Goal: Use online tool/utility: Utilize a website feature to perform a specific function

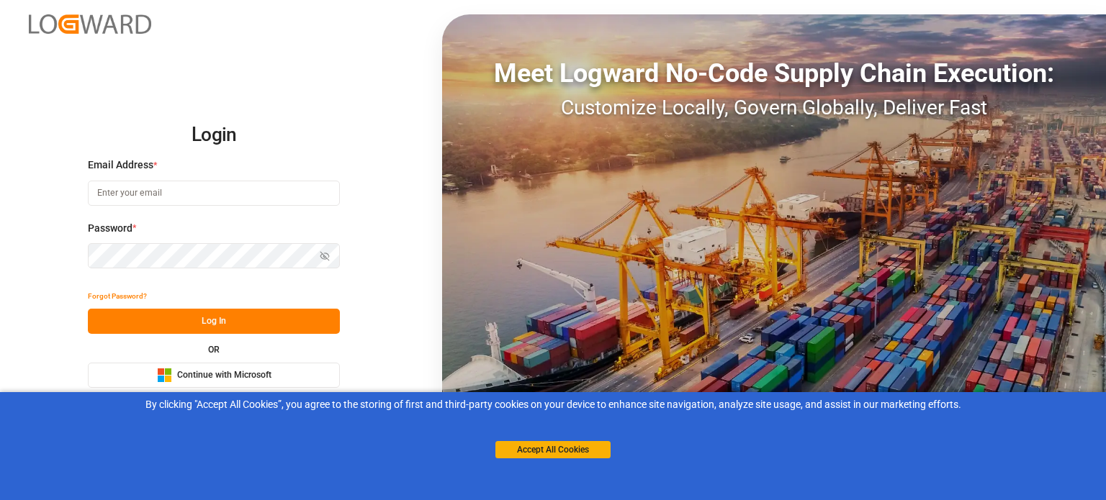
click at [140, 178] on div "Email Address *" at bounding box center [214, 189] width 252 height 63
click at [138, 207] on div "Email Address *" at bounding box center [214, 189] width 252 height 63
click at [141, 190] on input at bounding box center [214, 193] width 252 height 25
type input "[PERSON_NAME][EMAIL_ADDRESS][PERSON_NAME][DOMAIN_NAME]"
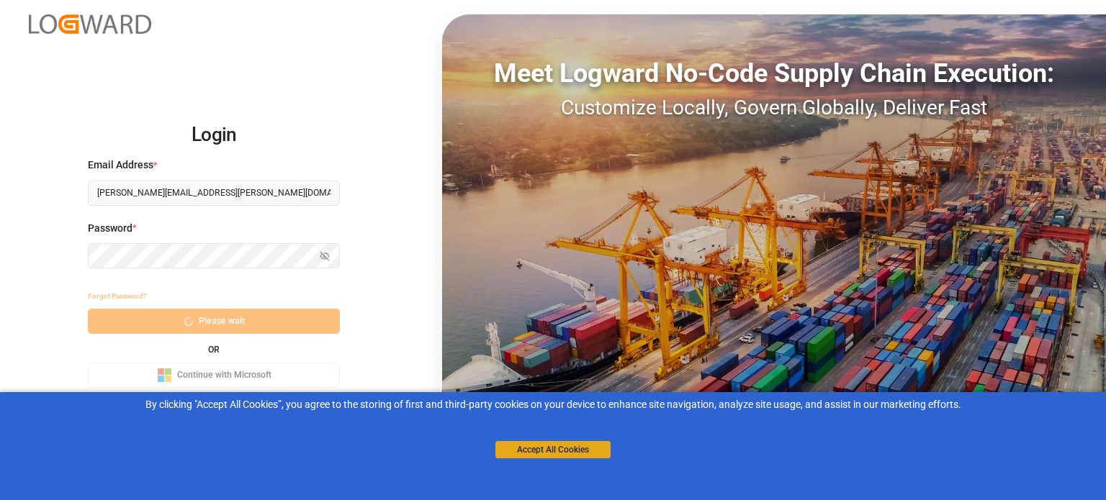
click at [513, 445] on button "Accept All Cookies" at bounding box center [552, 449] width 115 height 17
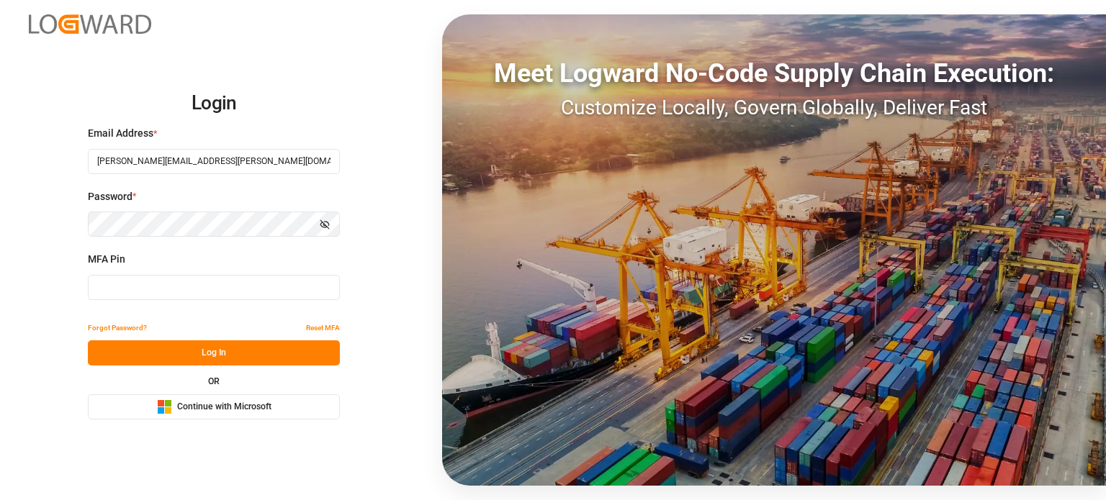
type input "508166"
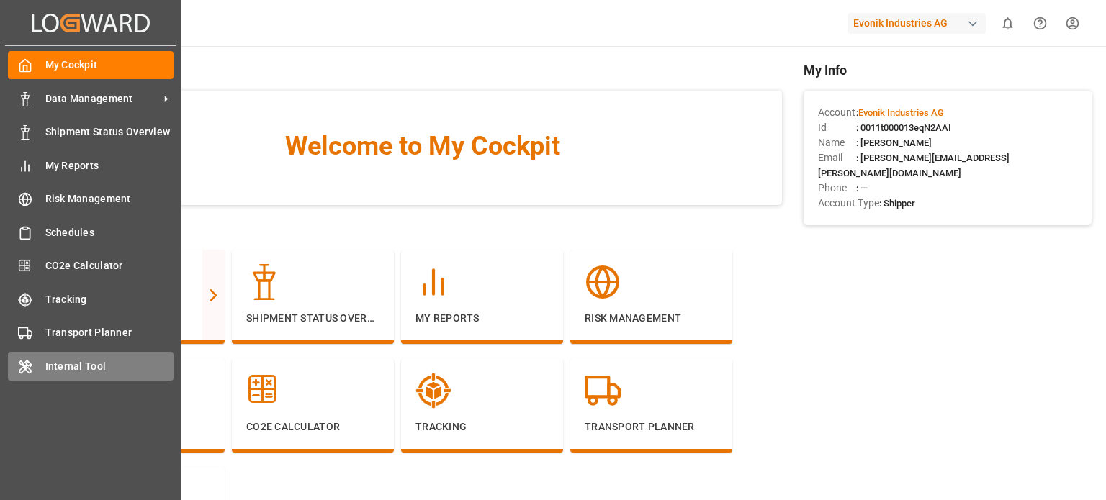
click at [170, 373] on span "Internal Tool" at bounding box center [109, 366] width 129 height 15
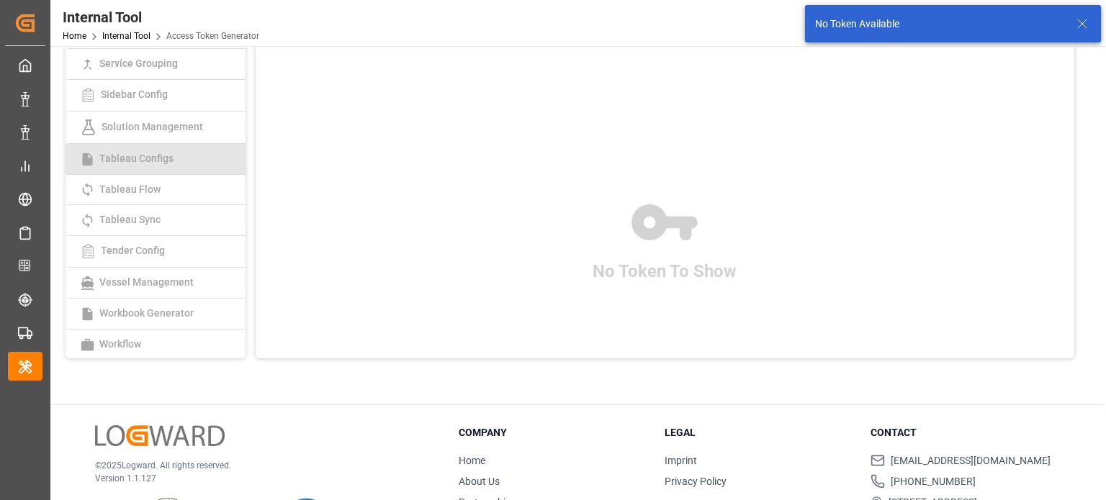
scroll to position [166, 0]
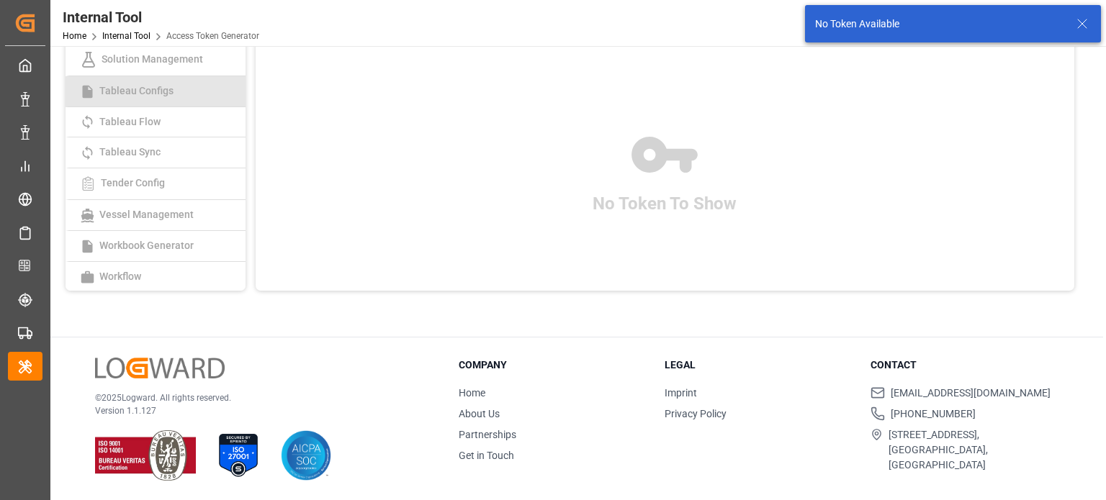
click at [176, 94] on span "Tableau Configs" at bounding box center [136, 91] width 83 height 12
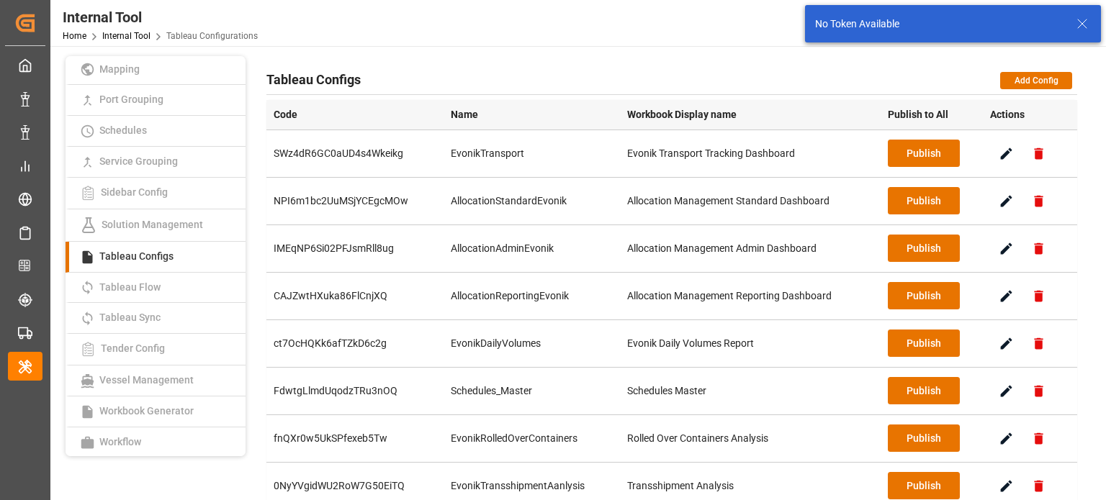
scroll to position [144, 0]
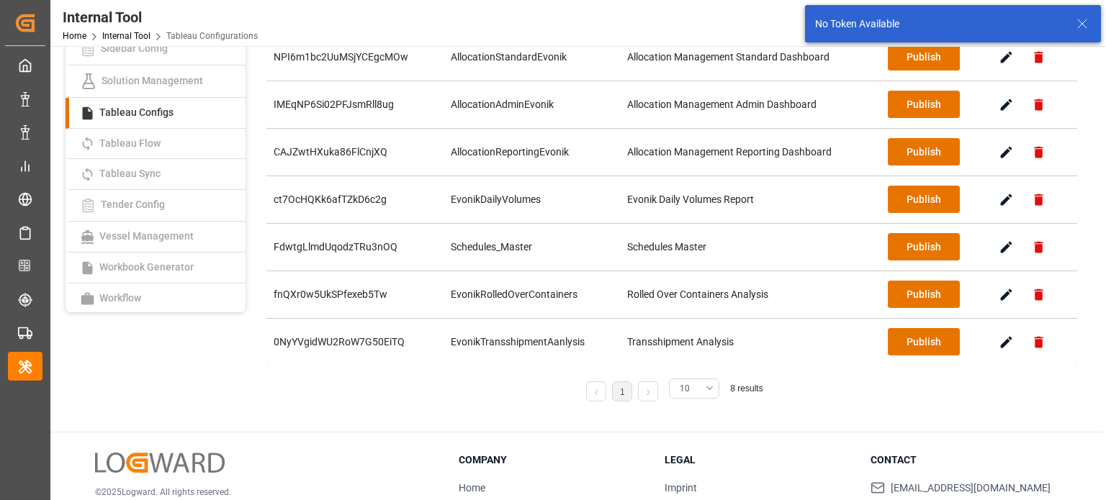
click at [690, 379] on button "10" at bounding box center [694, 389] width 50 height 20
